Goal: Transaction & Acquisition: Purchase product/service

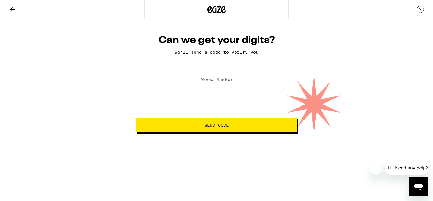
click at [227, 82] on label "Phone Number" at bounding box center [216, 80] width 32 height 5
type input "3"
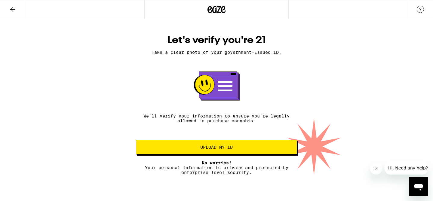
click at [13, 7] on icon at bounding box center [12, 9] width 7 height 7
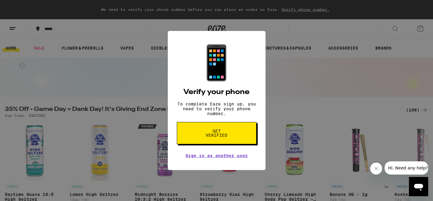
click at [13, 7] on div "📱 Verify your phone To complete Eaze sign up, you need to verify your phone num…" at bounding box center [216, 100] width 433 height 201
click at [220, 162] on div "📱 Verify your phone To complete Eaze sign up, you need to verify your phone num…" at bounding box center [217, 101] width 98 height 140
click at [220, 158] on link "Sign in as another user" at bounding box center [217, 155] width 62 height 5
